Goal: Information Seeking & Learning: Find specific fact

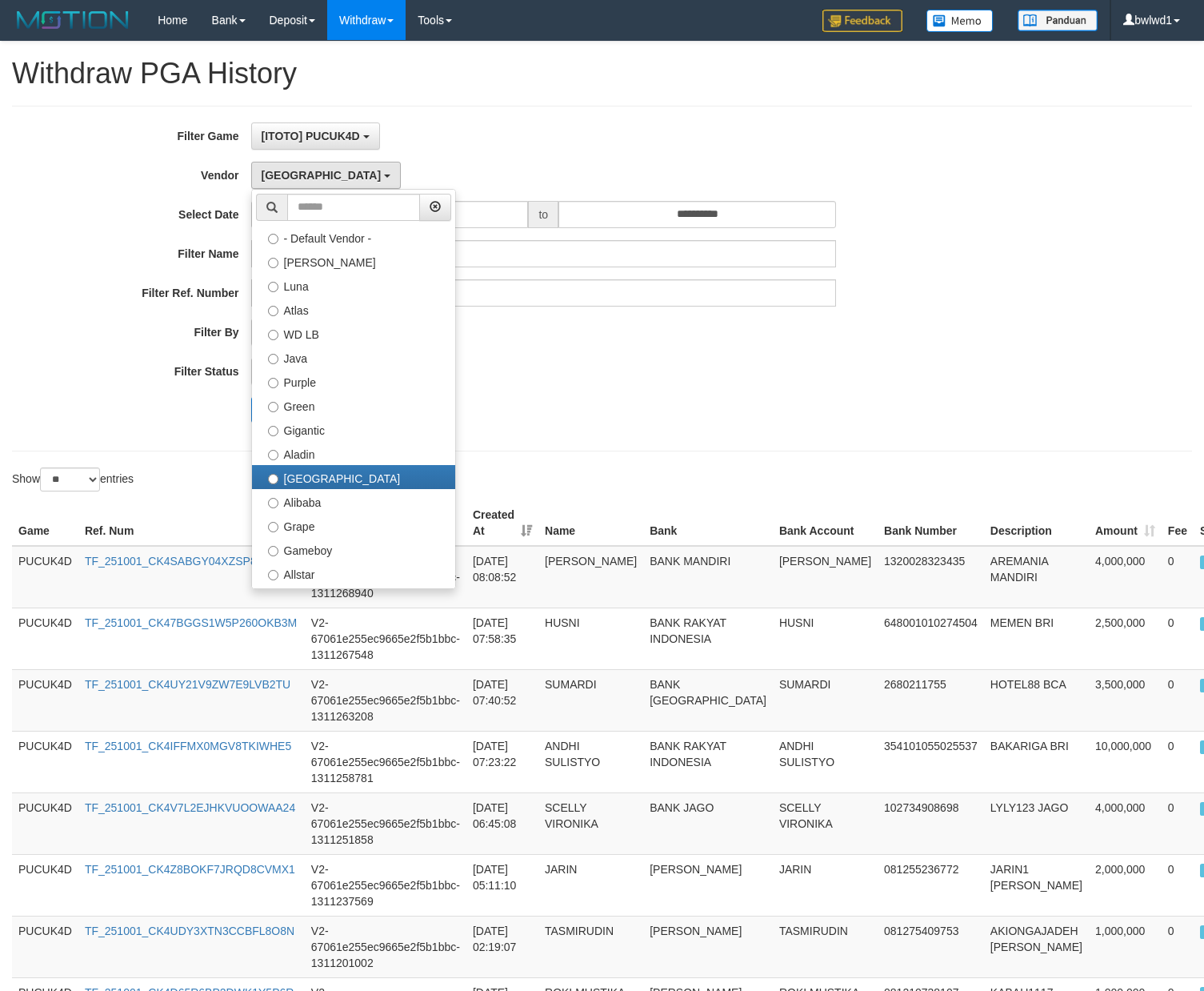
select select "**********"
select select "**"
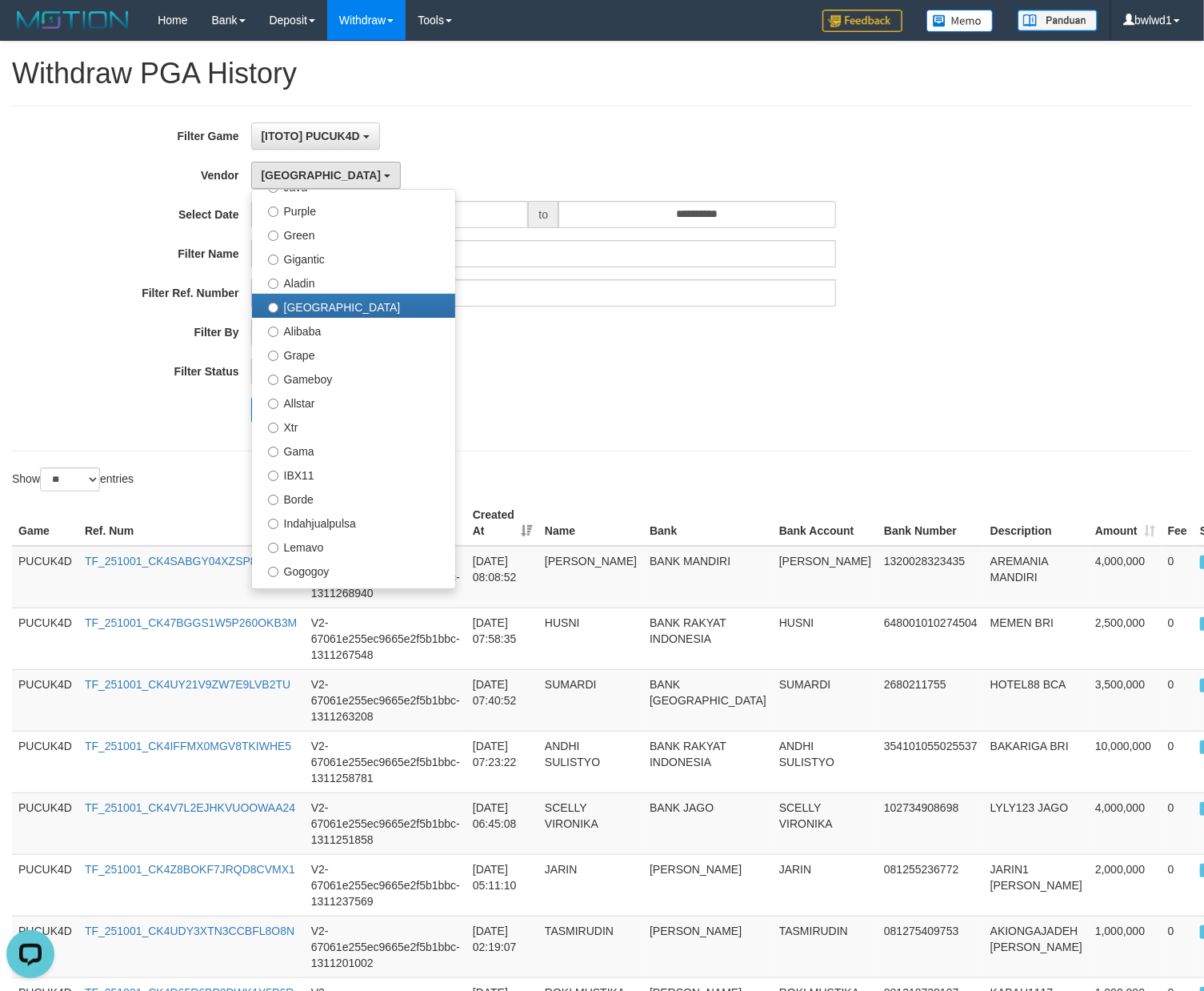
scroll to position [598, 0]
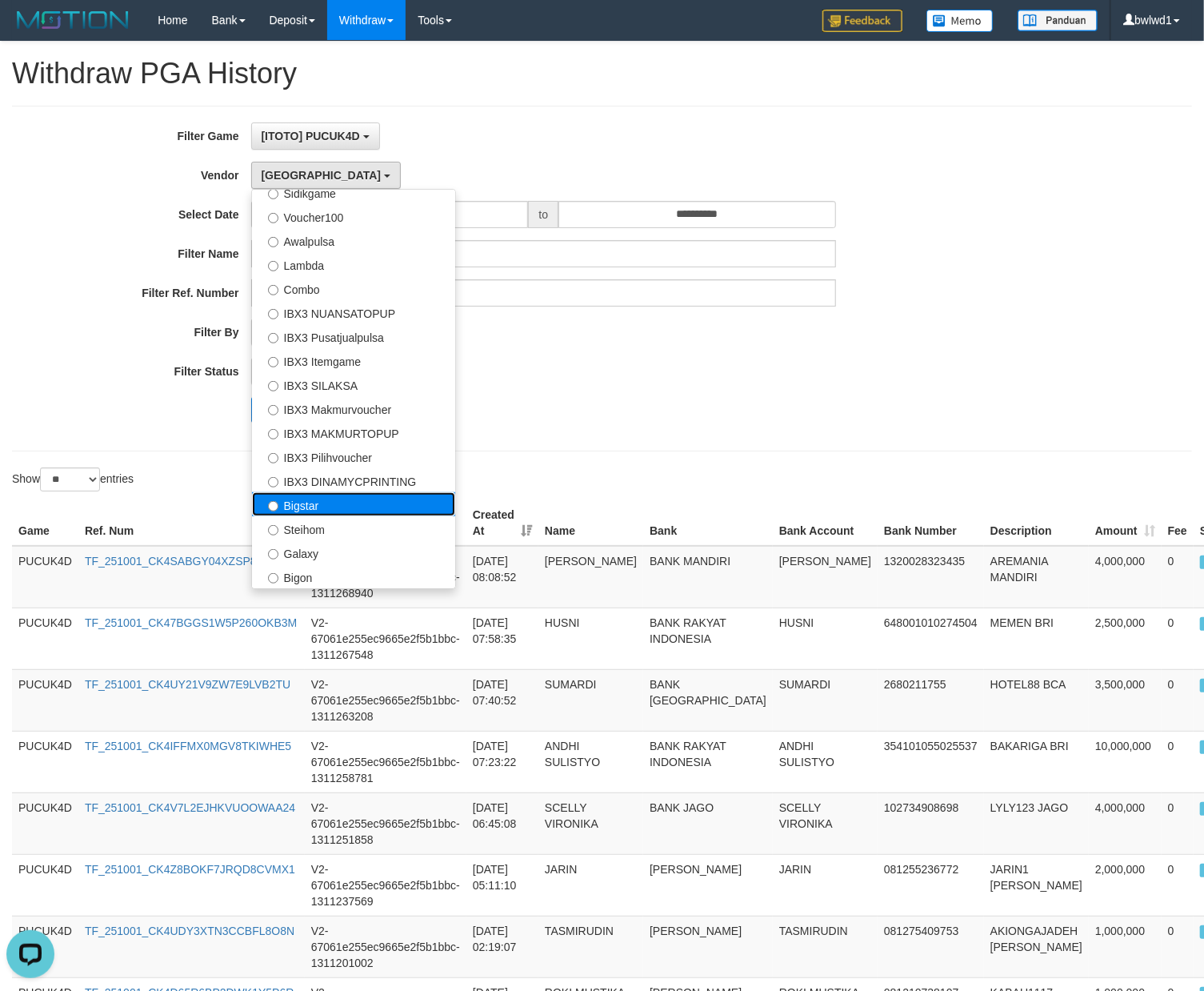
click at [312, 513] on label "Bigstar" at bounding box center [353, 504] width 203 height 24
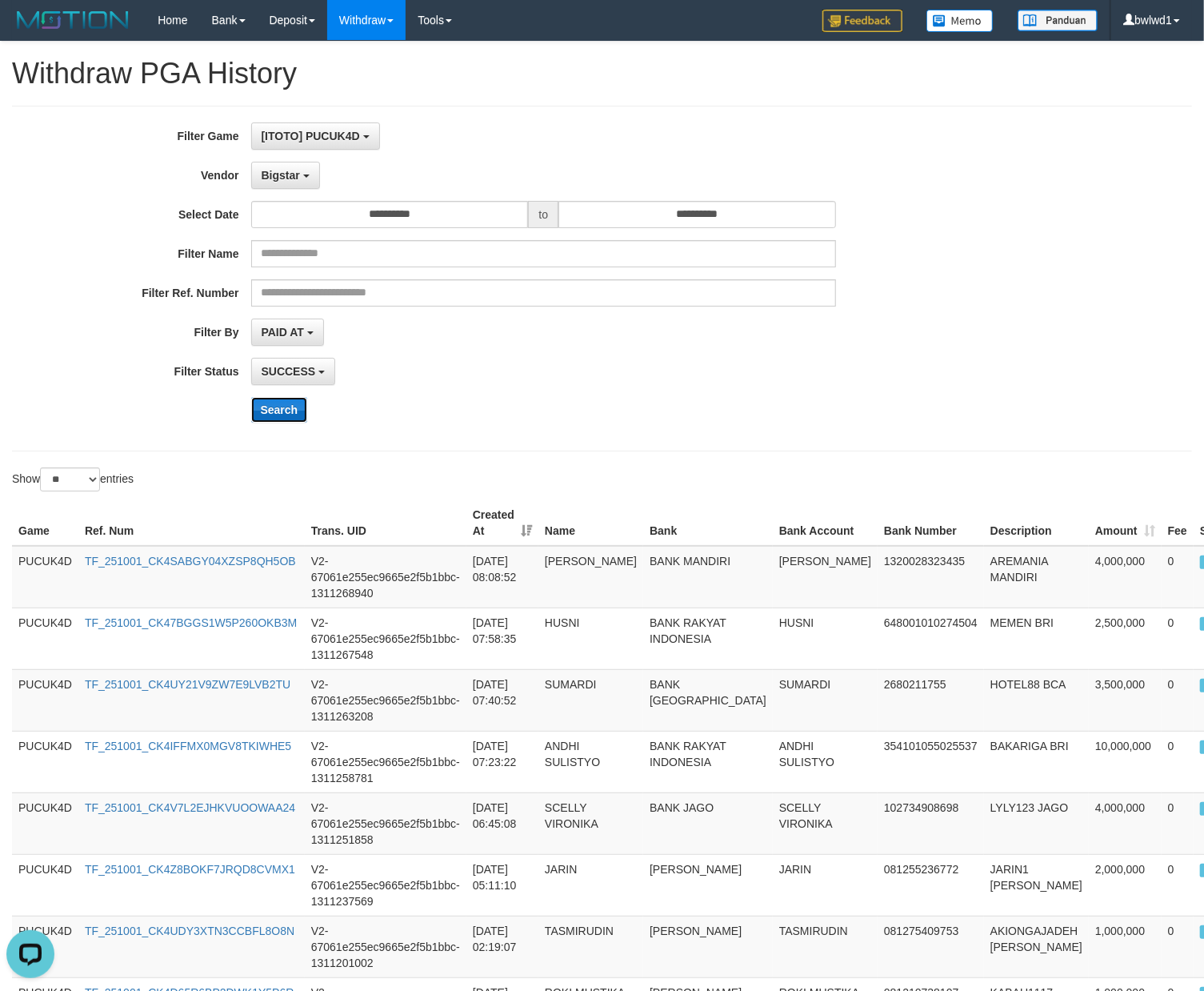
click at [260, 414] on button "Search" at bounding box center [280, 409] width 57 height 26
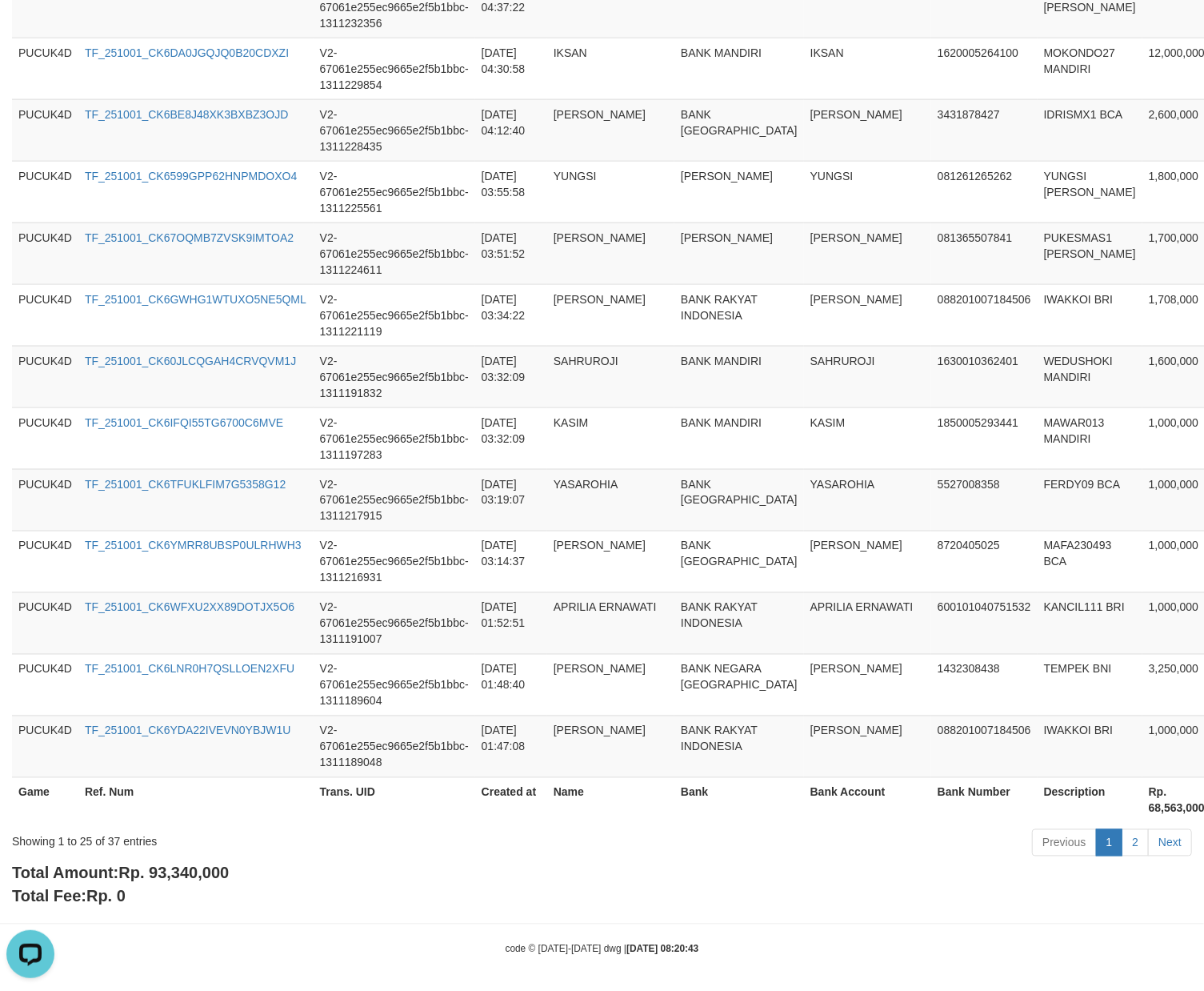
scroll to position [1324, 0]
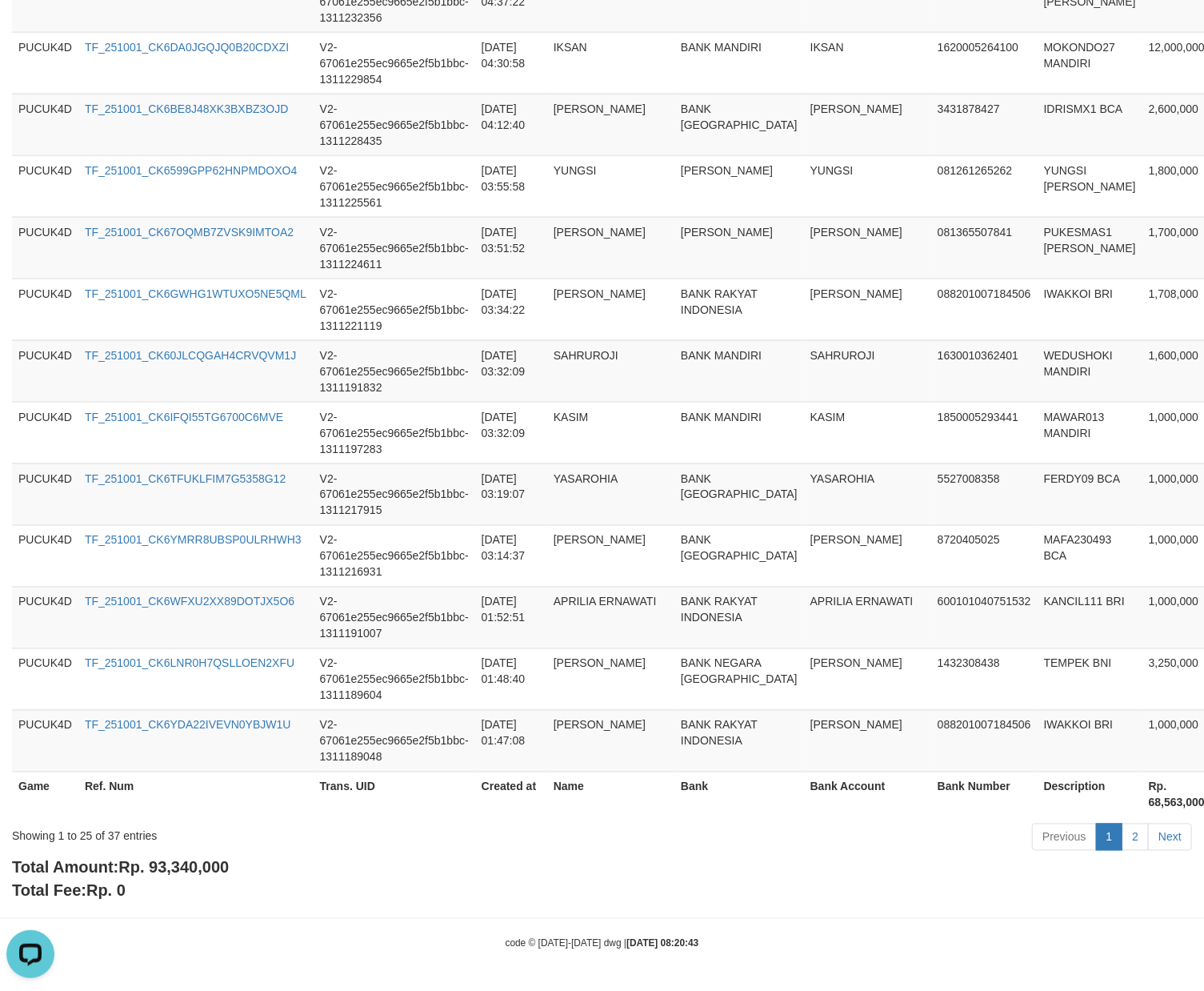
click at [176, 866] on span "Rp. 93,340,000" at bounding box center [173, 867] width 111 height 18
copy span "93,340,000"
click at [176, 866] on span "Rp. 93,340,000" at bounding box center [173, 867] width 111 height 18
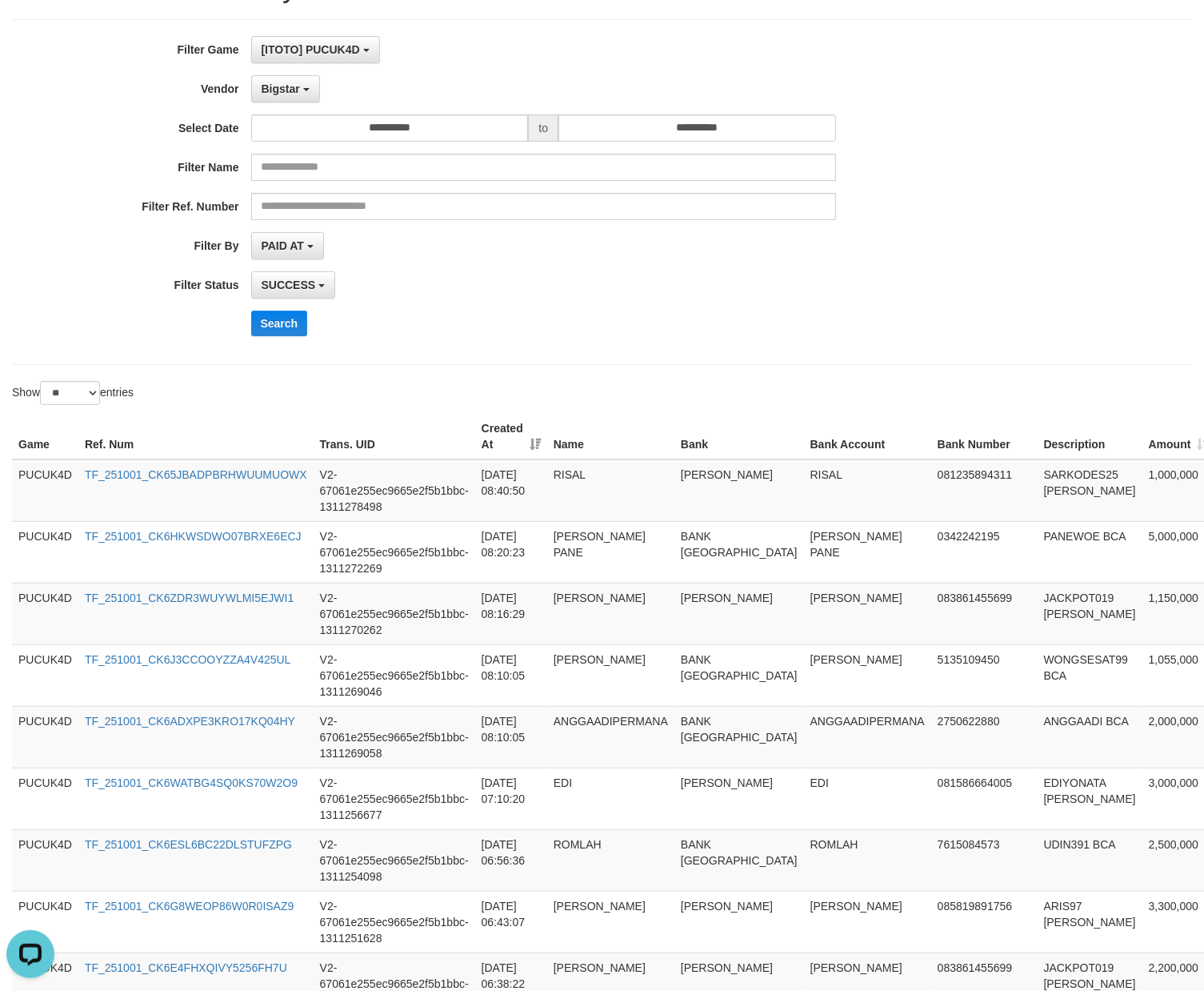
scroll to position [0, 0]
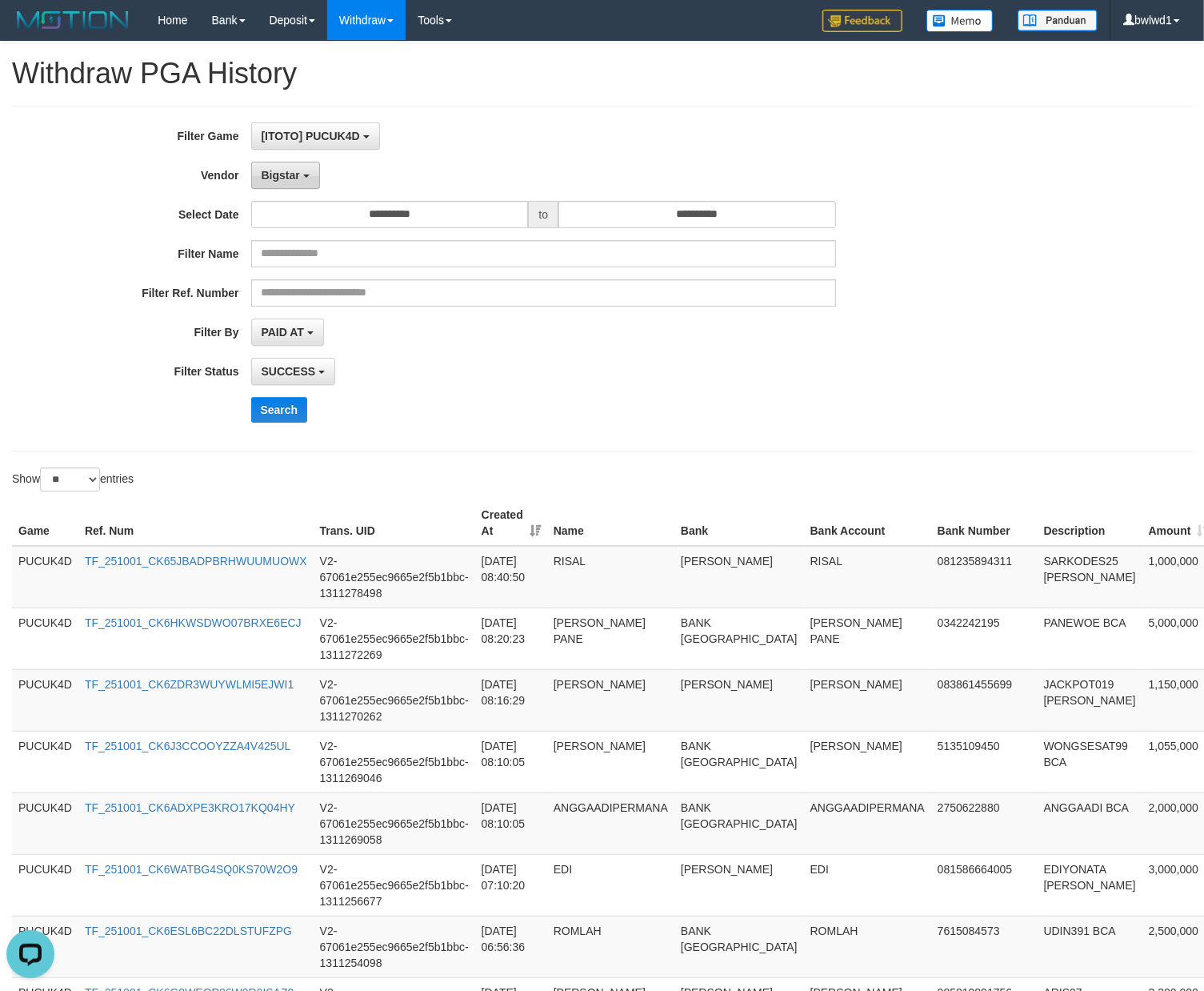
click at [294, 184] on button "Bigstar" at bounding box center [286, 175] width 69 height 28
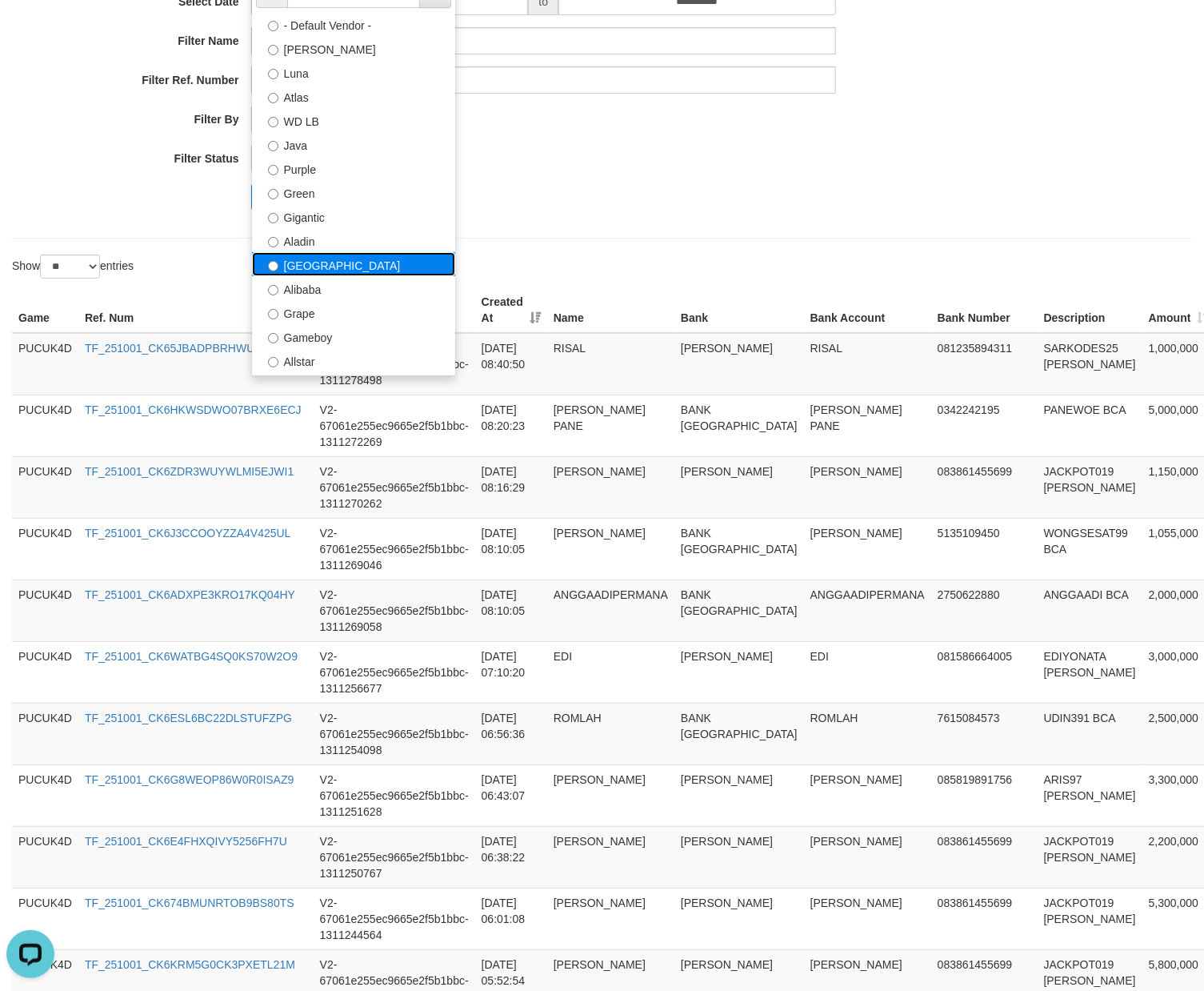
click at [312, 266] on label "[GEOGRAPHIC_DATA]" at bounding box center [353, 263] width 203 height 24
select select "**********"
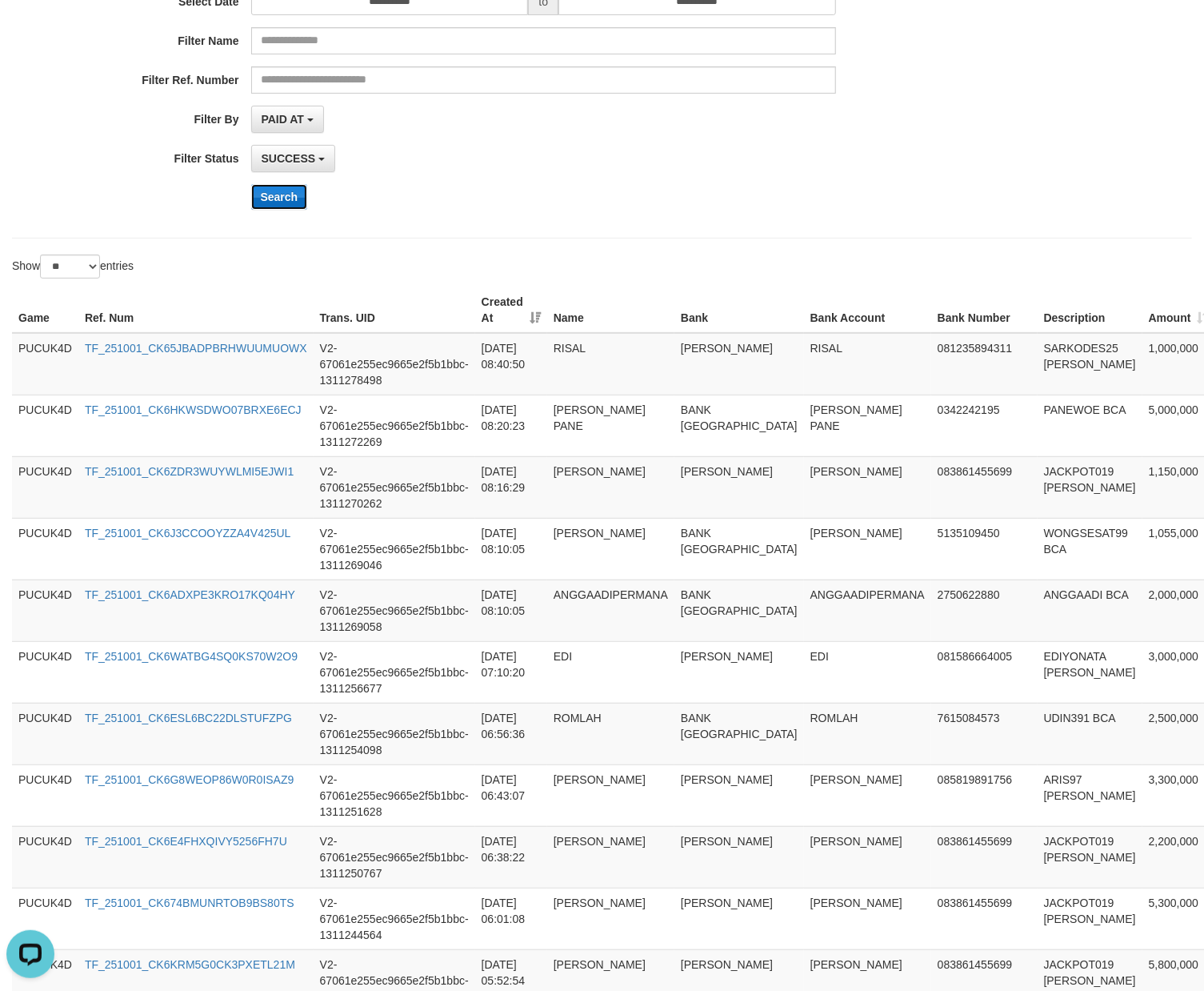
click at [278, 195] on button "Search" at bounding box center [280, 197] width 57 height 26
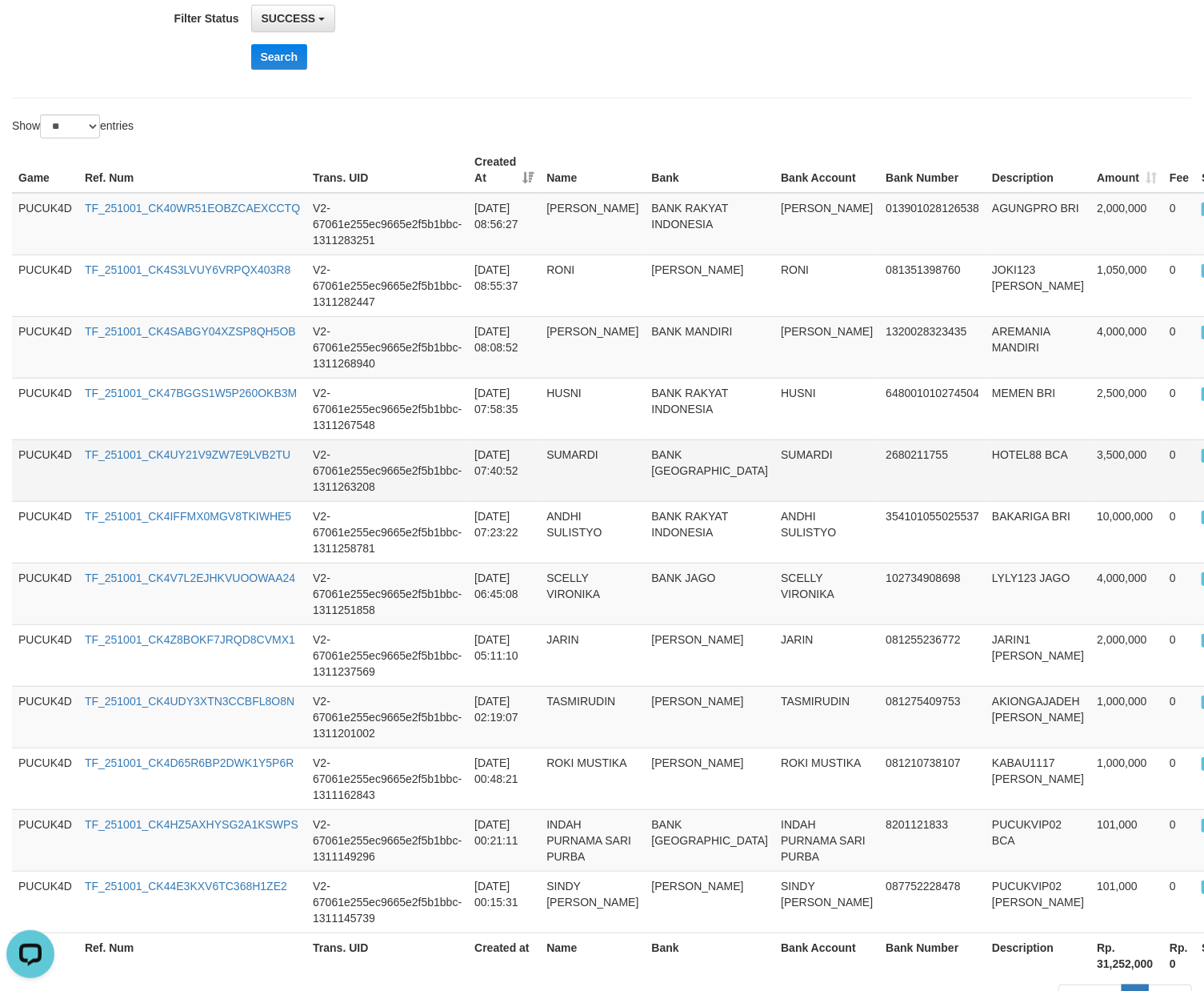
scroll to position [519, 0]
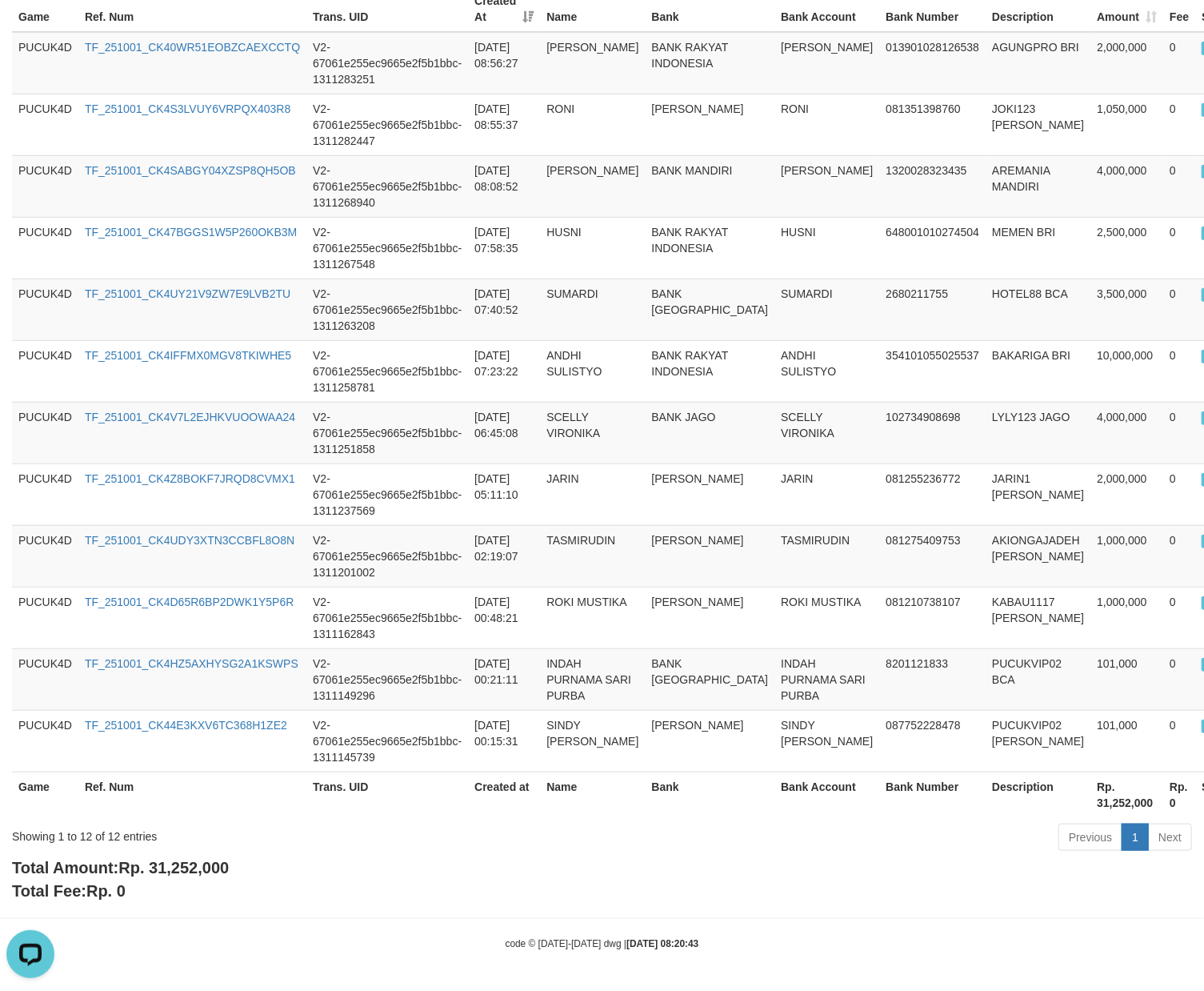
click at [203, 865] on span "Rp. 31,252,000" at bounding box center [173, 867] width 111 height 18
copy span "31,252,000"
click at [203, 862] on span "Rp. 31,252,000" at bounding box center [173, 867] width 111 height 18
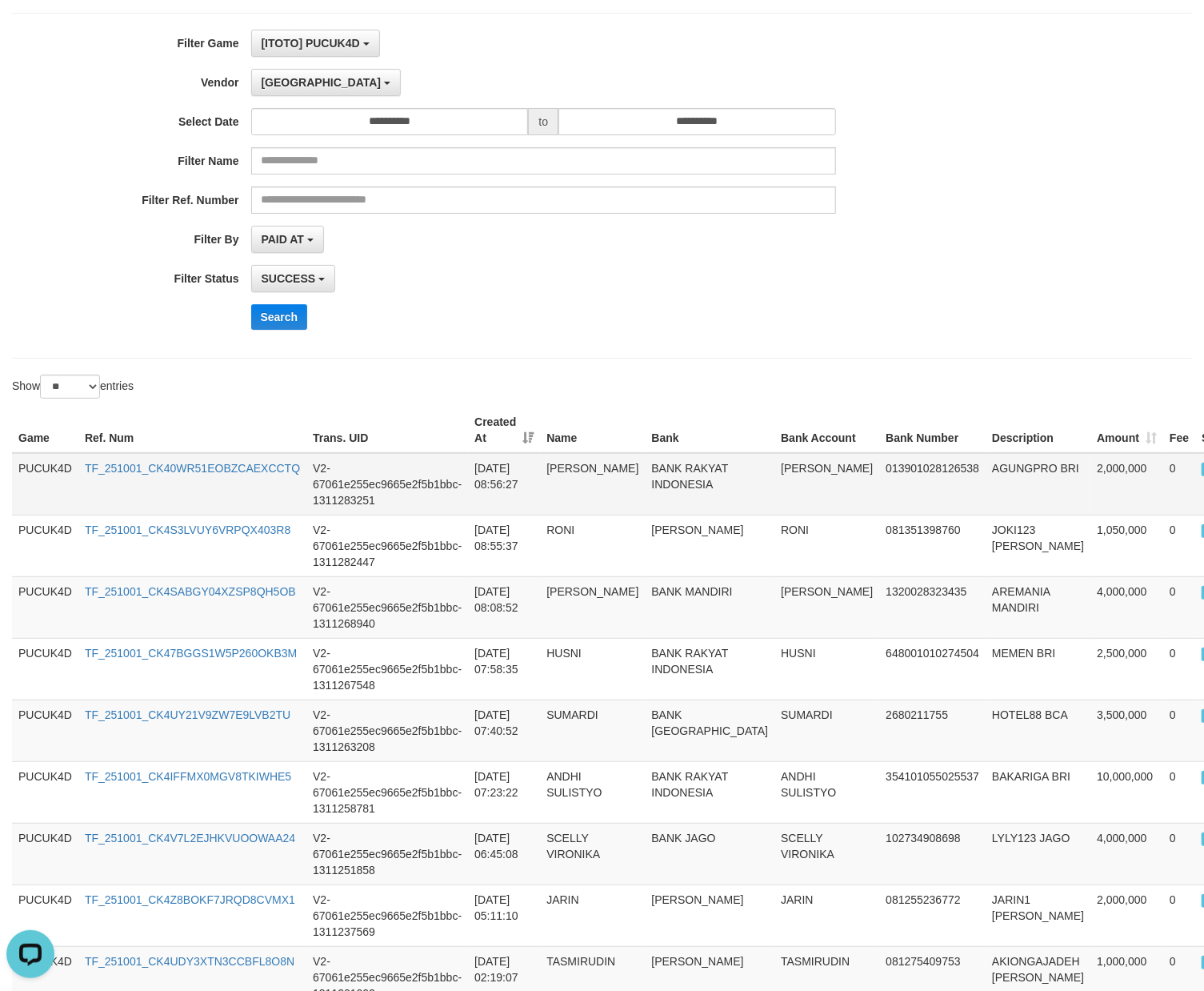
click at [986, 478] on td "AGUNGPRO BRI" at bounding box center [1038, 483] width 105 height 63
copy td "AGUNGPRO"
click at [986, 478] on td "AGUNGPRO BRI" at bounding box center [1038, 483] width 105 height 63
click at [775, 463] on td "[PERSON_NAME]" at bounding box center [827, 483] width 105 height 63
drag, startPoint x: 712, startPoint y: 463, endPoint x: 733, endPoint y: 485, distance: 30.4
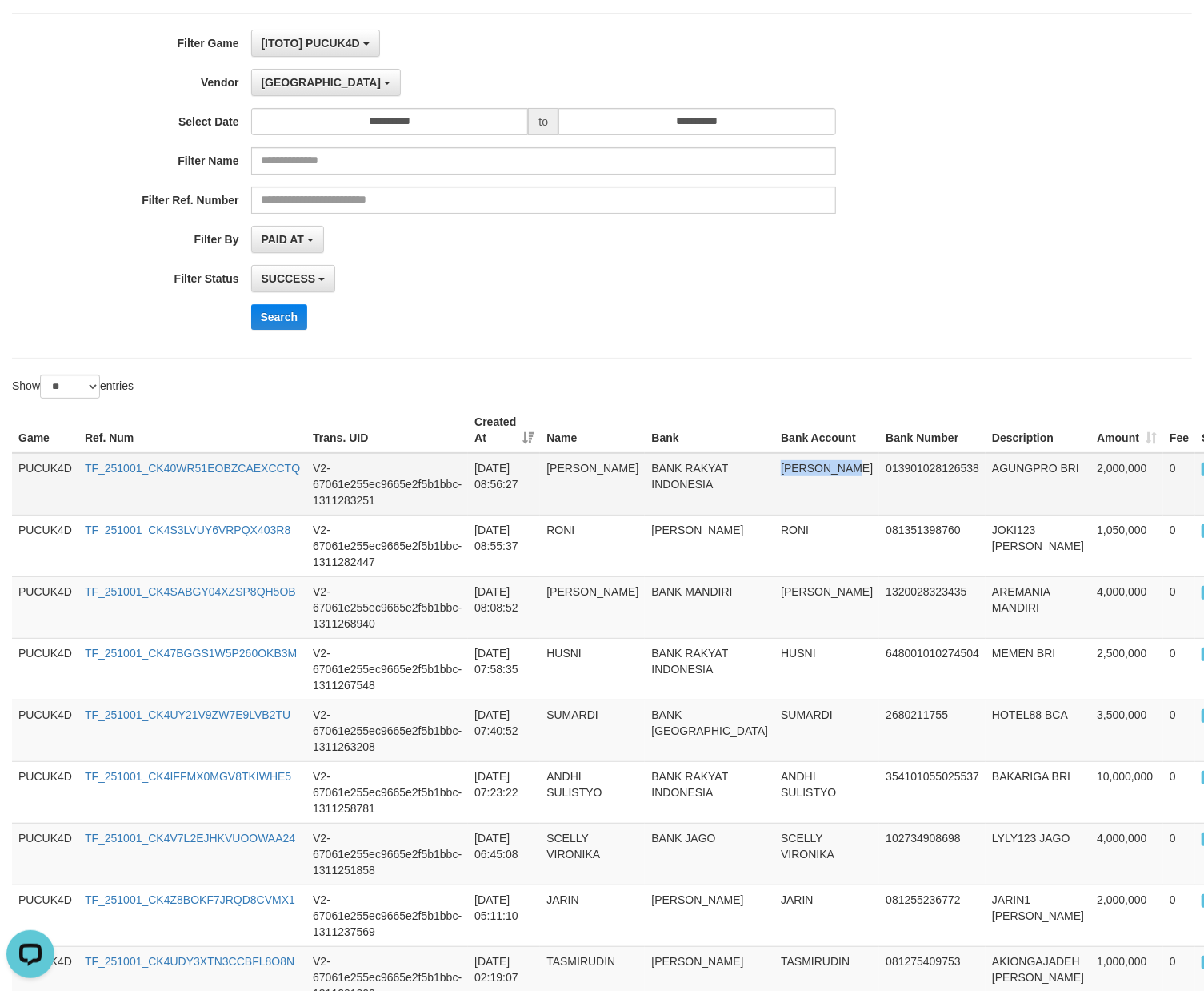
click at [775, 485] on td "[PERSON_NAME]" at bounding box center [827, 483] width 105 height 63
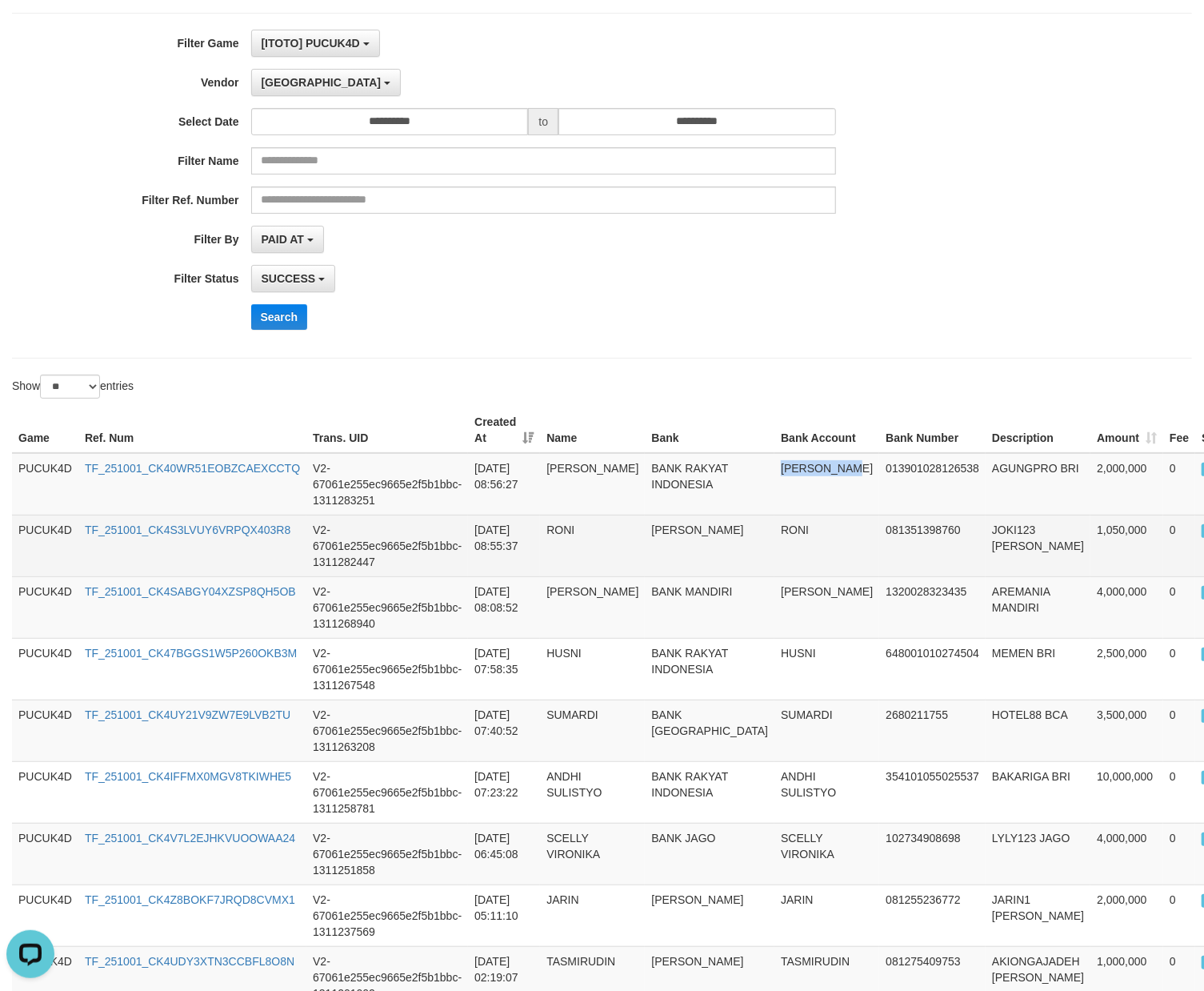
copy td "[PERSON_NAME]"
